Goal: Task Accomplishment & Management: Complete application form

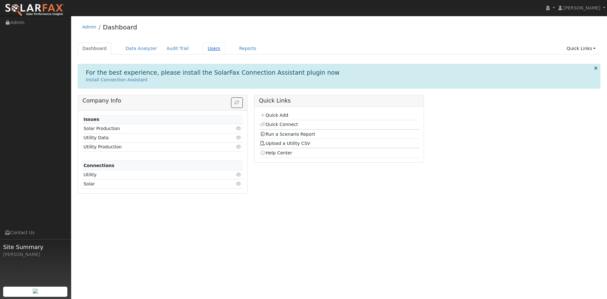
click at [203, 51] on link "Users" at bounding box center [214, 49] width 22 height 12
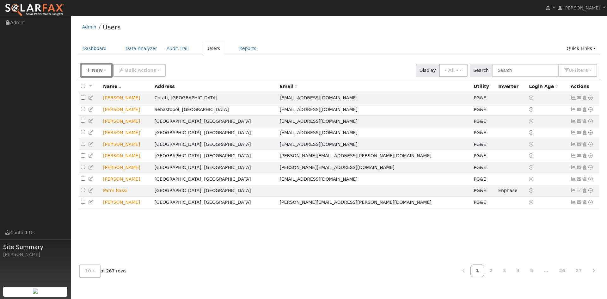
click at [89, 70] on icon "button" at bounding box center [89, 70] width 4 height 4
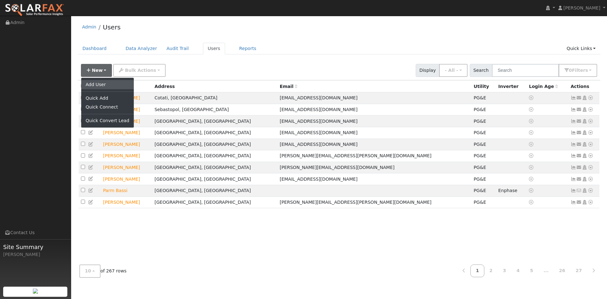
click at [97, 88] on link "Add User" at bounding box center [107, 84] width 52 height 9
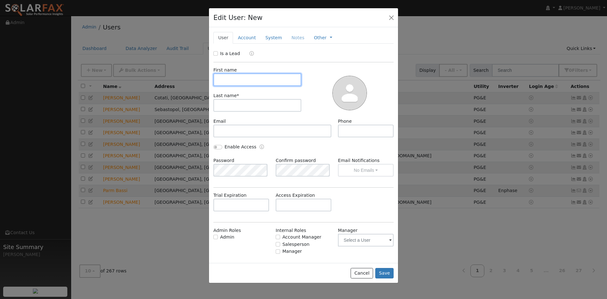
click at [237, 78] on input "text" at bounding box center [257, 79] width 88 height 13
click at [214, 54] on input "Is a Lead" at bounding box center [215, 53] width 4 height 4
checkbox input "true"
click at [228, 78] on input "text" at bounding box center [257, 79] width 88 height 13
type input "[PERSON_NAME]"
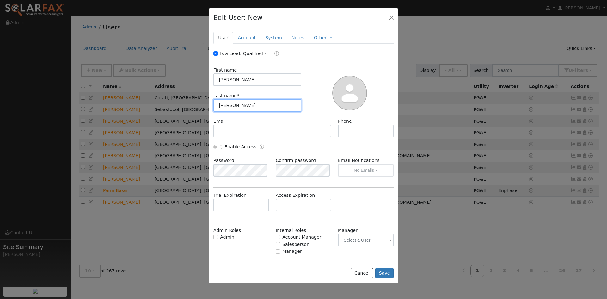
type input "[PERSON_NAME]"
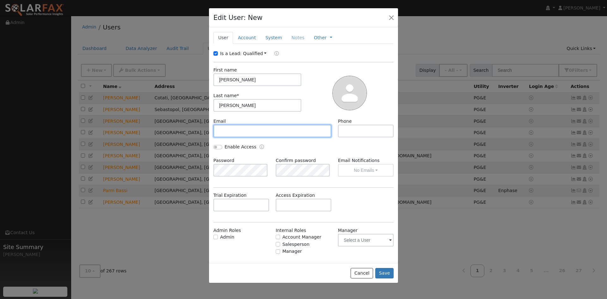
click at [286, 131] on input "text" at bounding box center [272, 130] width 118 height 13
paste input "[EMAIL_ADDRESS][DOMAIN_NAME]"
type input "[EMAIL_ADDRESS][DOMAIN_NAME]"
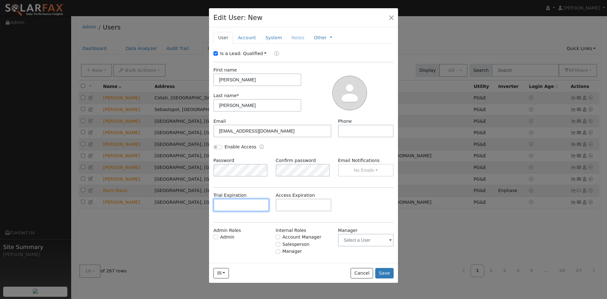
click at [242, 200] on input "text" at bounding box center [241, 204] width 56 height 13
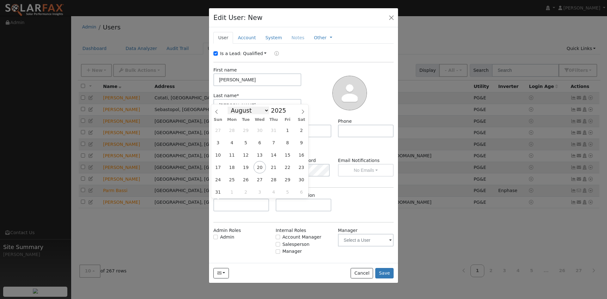
click at [258, 109] on select "January February March April May June July August September October November De…" at bounding box center [247, 110] width 41 height 8
select select "9"
click at [233, 106] on select "January February March April May June July August September October November De…" at bounding box center [247, 110] width 41 height 8
click at [290, 151] on span "17" at bounding box center [287, 154] width 12 height 12
type input "[DATE]"
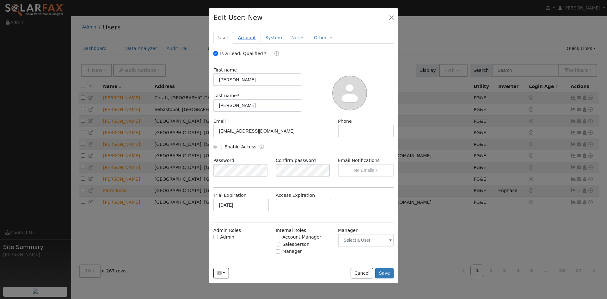
click at [243, 35] on link "Account" at bounding box center [246, 38] width 27 height 12
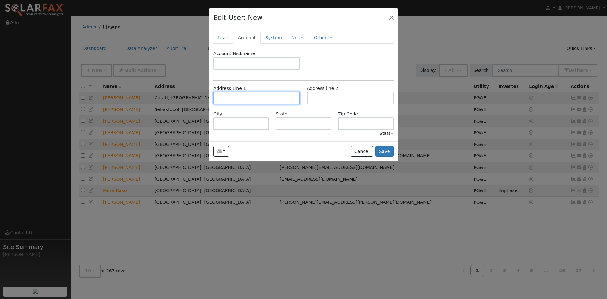
click at [250, 101] on input "text" at bounding box center [256, 98] width 87 height 13
click at [247, 102] on input "text" at bounding box center [256, 98] width 87 height 13
paste input "[STREET_ADDRESS][PERSON_NAME]"
type input "[STREET_ADDRESS][PERSON_NAME]"
type input "[GEOGRAPHIC_DATA]"
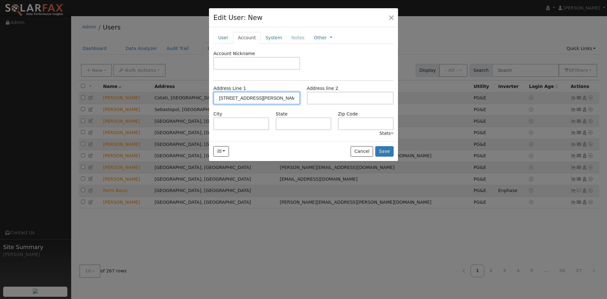
type input "CA"
type input "95492"
drag, startPoint x: 267, startPoint y: 41, endPoint x: 269, endPoint y: 54, distance: 13.4
click at [266, 42] on link "System" at bounding box center [273, 38] width 26 height 12
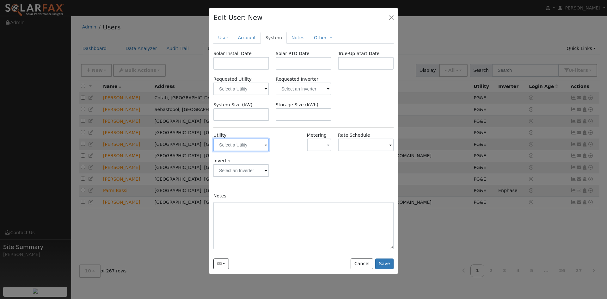
click at [263, 142] on input "text" at bounding box center [241, 144] width 56 height 13
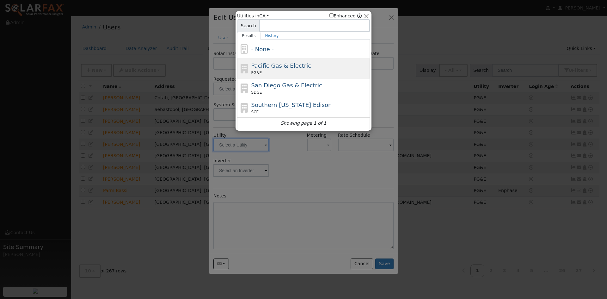
click at [276, 68] on span "Pacific Gas & Electric" at bounding box center [281, 65] width 60 height 7
type input "PG&E"
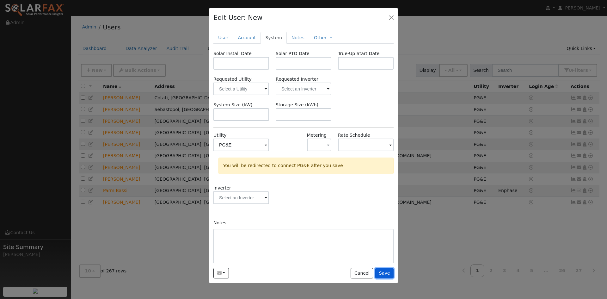
click at [388, 272] on button "Save" at bounding box center [384, 273] width 18 height 11
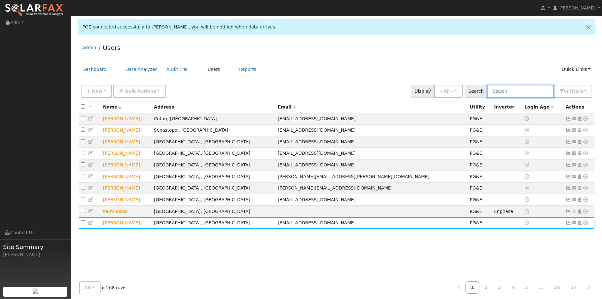
click at [529, 88] on input "text" at bounding box center [520, 91] width 67 height 13
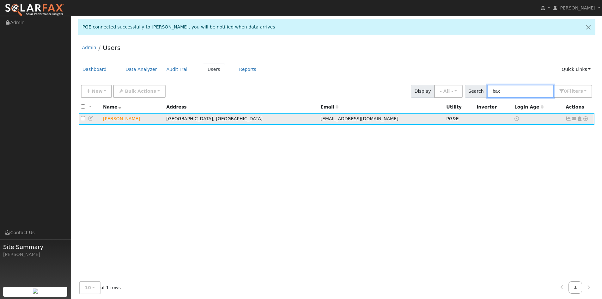
type input "bax"
click at [587, 118] on icon at bounding box center [586, 118] width 6 height 4
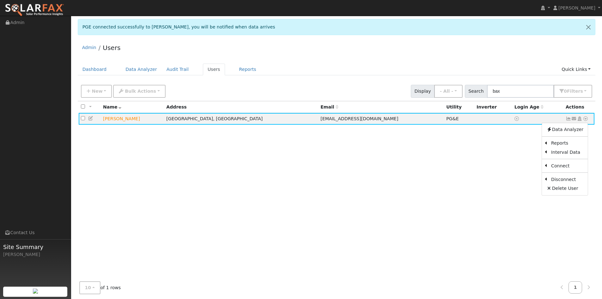
click at [0, 0] on link "Export to CSV" at bounding box center [0, 0] width 0 height 0
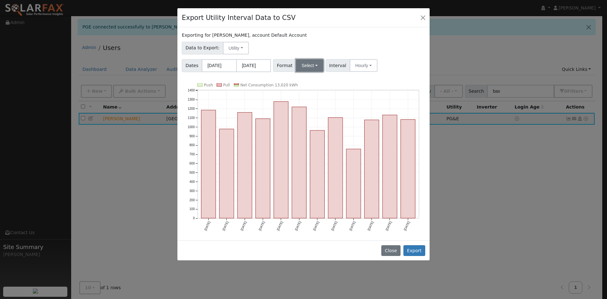
click at [308, 63] on button "Select" at bounding box center [309, 65] width 27 height 13
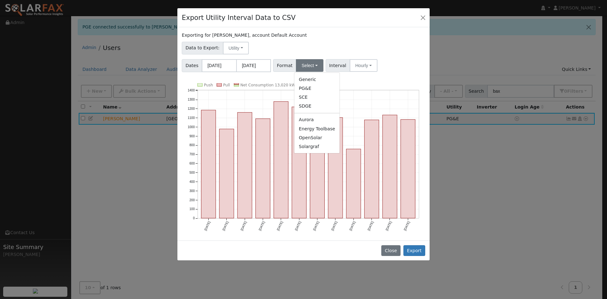
click at [311, 146] on link "Solargraf" at bounding box center [316, 146] width 45 height 9
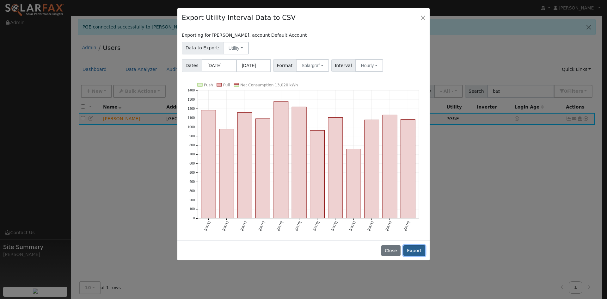
click at [419, 249] on button "Export" at bounding box center [414, 250] width 22 height 11
